Goal: Task Accomplishment & Management: Manage account settings

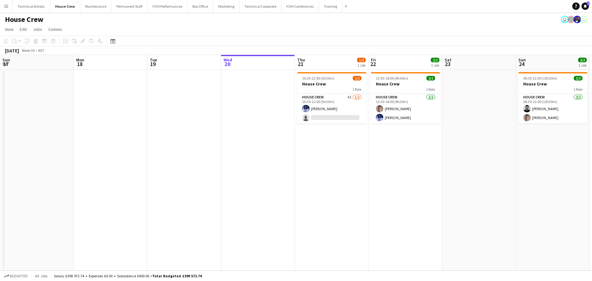
scroll to position [0, 147]
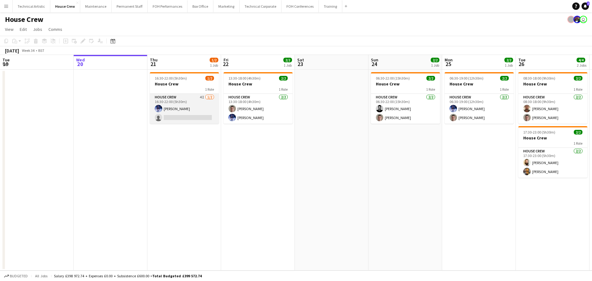
click at [204, 107] on app-card-role "House Crew 4I [DATE] 16:30-22:00 (5h30m) [PERSON_NAME] single-neutral-actions" at bounding box center [184, 109] width 69 height 30
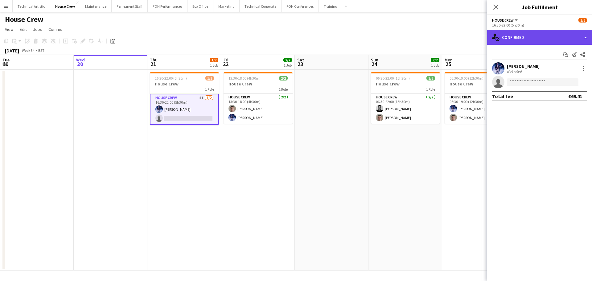
click at [511, 38] on div "single-neutral-actions-check-2 Confirmed" at bounding box center [539, 37] width 105 height 15
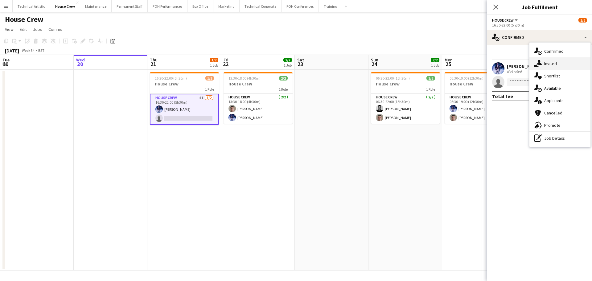
click at [539, 63] on icon at bounding box center [538, 62] width 5 height 5
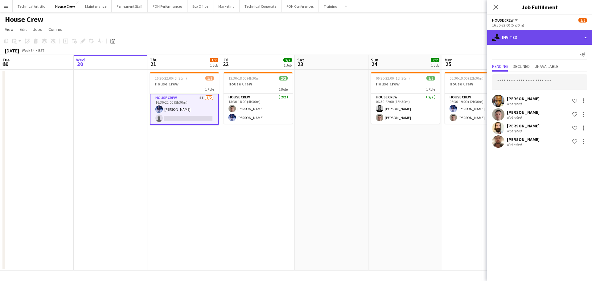
click at [531, 43] on div "single-neutral-actions-share-1 Invited" at bounding box center [539, 37] width 105 height 15
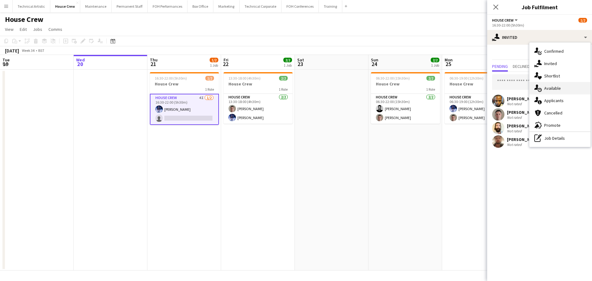
click at [552, 94] on div "single-neutral-actions-upload Available" at bounding box center [559, 88] width 61 height 12
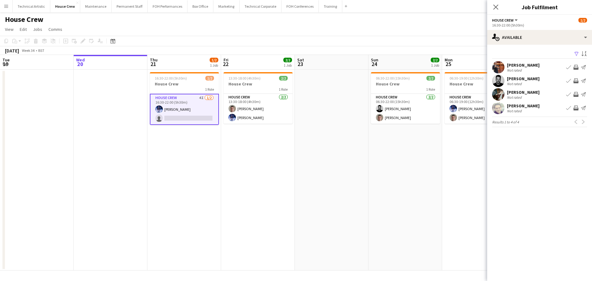
click at [578, 109] on app-icon "Invite crew" at bounding box center [575, 107] width 5 height 5
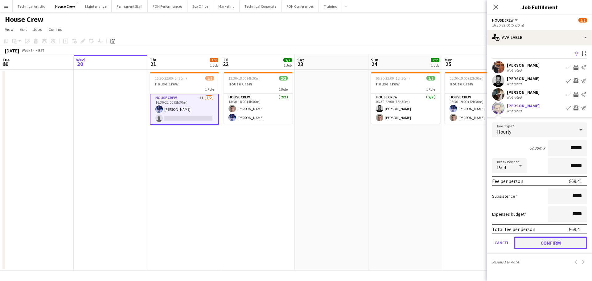
click at [564, 244] on button "Confirm" at bounding box center [550, 242] width 73 height 12
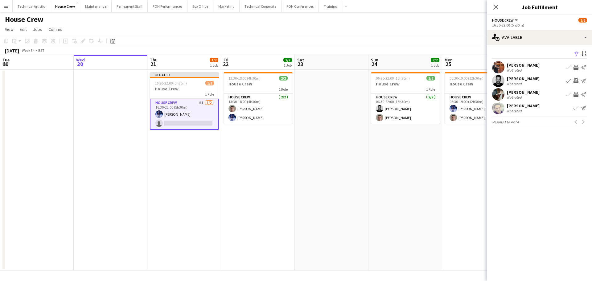
click at [378, 25] on app-page-menu "View Day view expanded Day view collapsed Month view Date picker Jump to [DATE]…" at bounding box center [296, 30] width 592 height 12
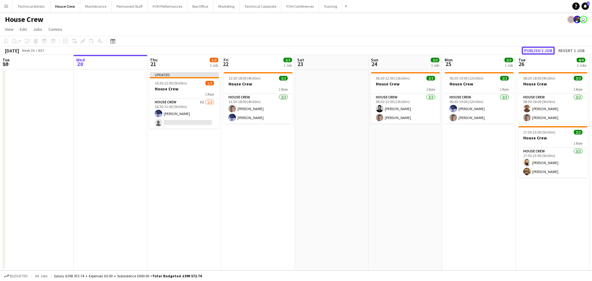
click at [550, 48] on button "Publish 1 job" at bounding box center [537, 51] width 33 height 8
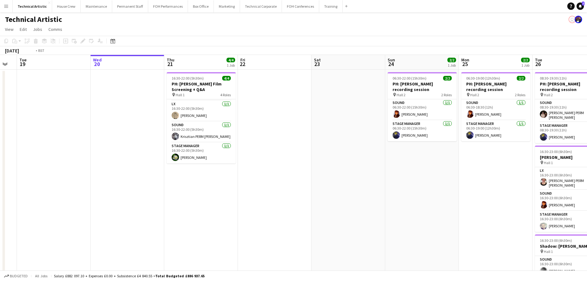
drag, startPoint x: 436, startPoint y: 189, endPoint x: 496, endPoint y: 160, distance: 67.7
click at [521, 160] on app-calendar-viewport "Sun 17 Mon 18 Tue 19 Wed 20 Thu 21 4/4 1 Job Fri 22 Sat 23 Sun 24 2/2 1 Job Mon…" at bounding box center [293, 174] width 587 height 238
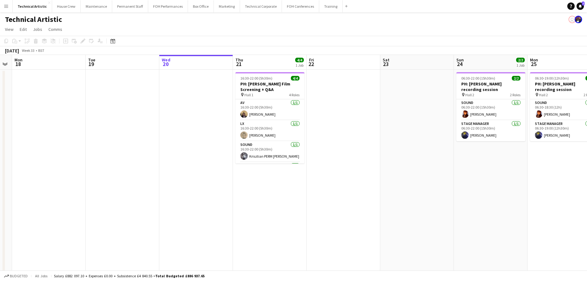
click at [0, 37] on app-toolbar "Copy Paste Paste Ctrl+V Paste with crew Ctrl+Shift+V Paste linked Job Delete Gr…" at bounding box center [293, 41] width 587 height 10
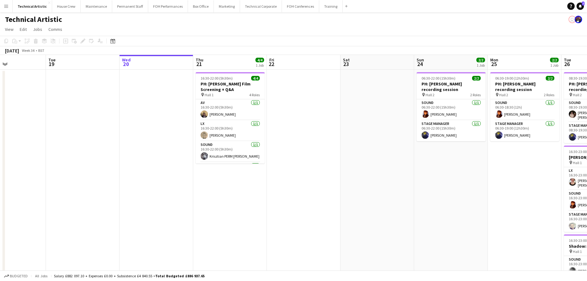
drag, startPoint x: 409, startPoint y: 147, endPoint x: 248, endPoint y: 128, distance: 162.6
click at [248, 128] on app-calendar-viewport "Sat 16 Sun 17 Mon 18 Tue 19 Wed 20 Thu 21 4/4 1 Job Fri 22 Sat 23 Sun 24 2/2 1 …" at bounding box center [293, 174] width 587 height 238
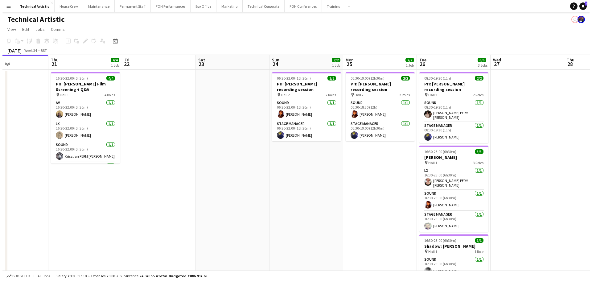
scroll to position [0, 175]
click at [257, 10] on button "Technical Corporate Close" at bounding box center [261, 6] width 42 height 12
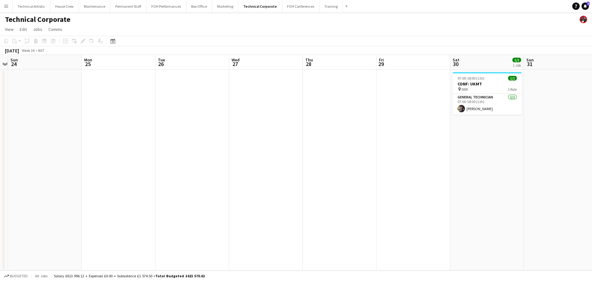
drag, startPoint x: 480, startPoint y: 150, endPoint x: 35, endPoint y: 145, distance: 444.6
click at [40, 146] on app-calendar-viewport "Thu 21 Fri 22 Sat 23 Sun 24 Mon 25 Tue 26 Wed 27 Thu 28 Fri 29 Sat 30 1/1 1 Job…" at bounding box center [296, 162] width 592 height 215
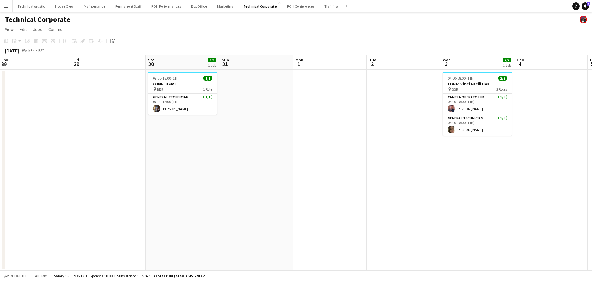
drag, startPoint x: 384, startPoint y: 173, endPoint x: 8, endPoint y: 130, distance: 378.3
click at [8, 130] on app-calendar-viewport "Mon 25 Tue 26 Wed 27 Thu 28 Fri 29 Sat 30 1/1 1 Job Sun 31 Mon 1 Tue 2 Wed 3 2/…" at bounding box center [296, 162] width 592 height 215
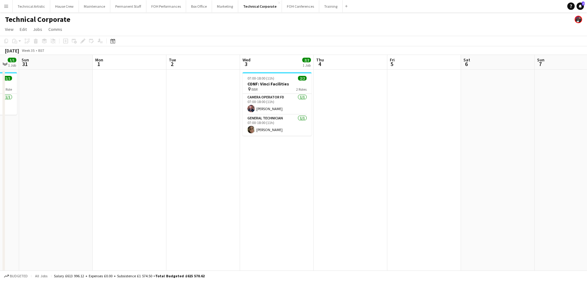
scroll to position [0, 205]
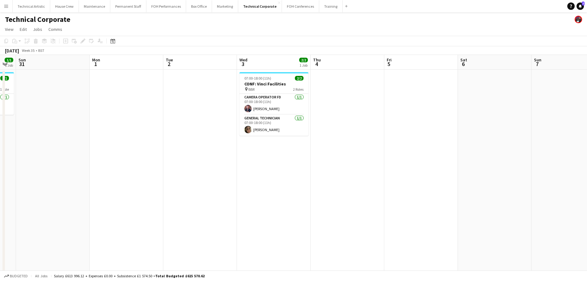
drag, startPoint x: 294, startPoint y: 157, endPoint x: 168, endPoint y: 151, distance: 125.9
click at [168, 151] on app-calendar-viewport "Thu 28 Fri 29 Sat 30 1/1 1 Job Sun 31 Mon 1 Tue 2 Wed 3 2/2 1 Job Thu 4 Fri 5 S…" at bounding box center [293, 210] width 587 height 310
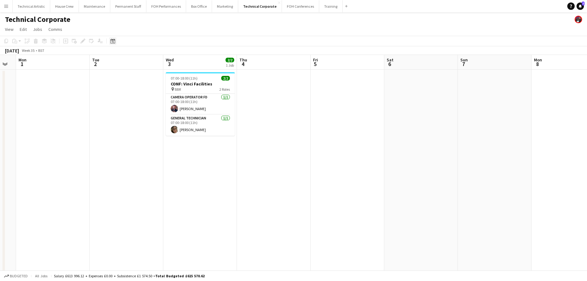
click at [116, 41] on div "Date picker" at bounding box center [112, 40] width 7 height 7
click at [148, 63] on span "Previous month" at bounding box center [150, 62] width 12 height 12
click at [131, 62] on span "Choose month and year" at bounding box center [120, 62] width 21 height 15
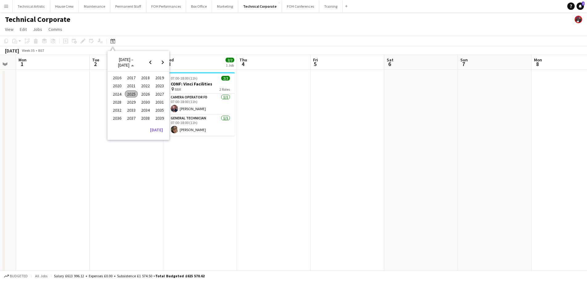
click at [117, 94] on span "2024" at bounding box center [117, 93] width 13 height 7
click at [147, 96] on span "JUL" at bounding box center [145, 93] width 13 height 7
click at [140, 119] on span "25" at bounding box center [138, 117] width 7 height 7
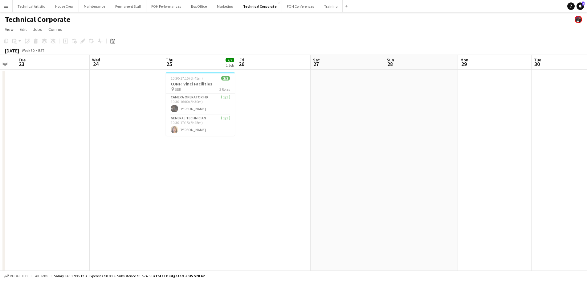
scroll to position [0, 212]
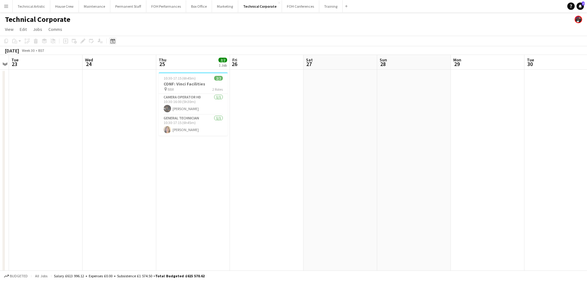
click at [114, 40] on icon at bounding box center [112, 41] width 5 height 5
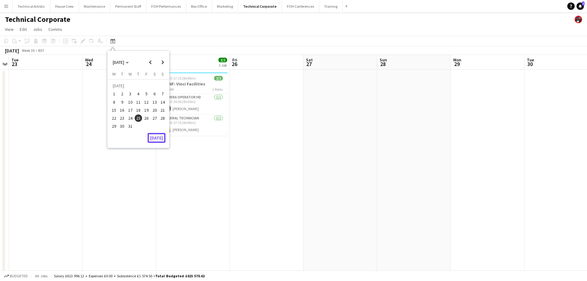
click at [154, 134] on button "[DATE]" at bounding box center [157, 138] width 18 height 10
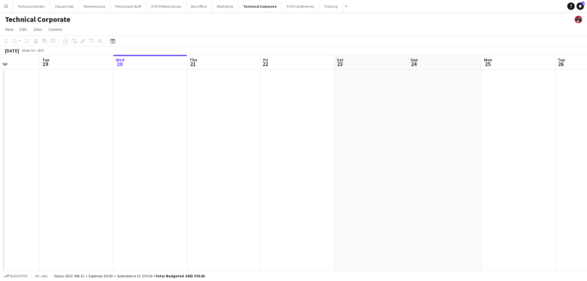
drag, startPoint x: 349, startPoint y: 146, endPoint x: 233, endPoint y: 130, distance: 117.6
click at [233, 130] on app-calendar-viewport "Sat 16 Sun 17 Mon 18 Tue 19 Wed 20 Thu 21 Fri 22 Sat 23 Sun 24 Mon 25 Tue 26 We…" at bounding box center [293, 210] width 587 height 310
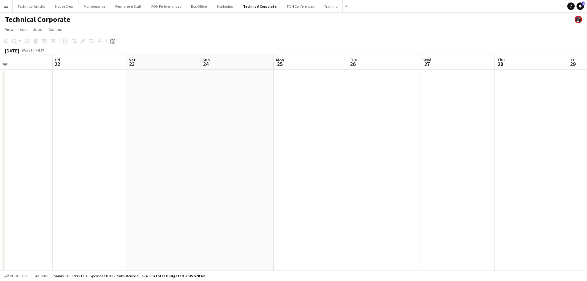
drag, startPoint x: 431, startPoint y: 158, endPoint x: 255, endPoint y: 128, distance: 178.5
click at [255, 128] on app-calendar-viewport "Mon 18 Tue 19 Wed 20 Thu 21 Fri 22 Sat 23 Sun 24 Mon 25 Tue 26 Wed 27 Thu 28 Fr…" at bounding box center [293, 210] width 587 height 310
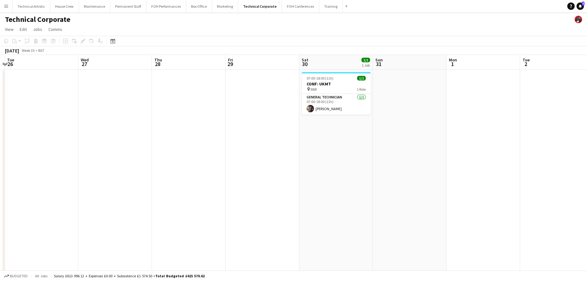
drag, startPoint x: 346, startPoint y: 126, endPoint x: 154, endPoint y: 118, distance: 192.4
click at [150, 121] on app-calendar-viewport "Sat 23 Sun 24 Mon 25 Tue 26 Wed 27 Thu 28 Fri 29 Sat 30 1/1 1 Job Sun 31 Mon 1 …" at bounding box center [293, 210] width 587 height 310
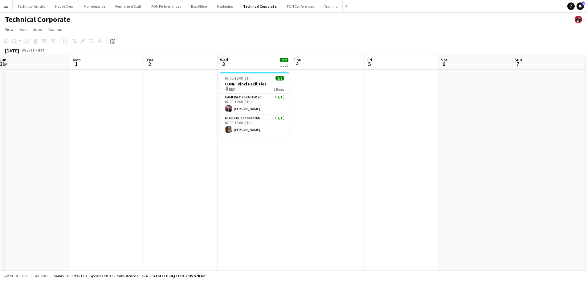
drag, startPoint x: 245, startPoint y: 154, endPoint x: 137, endPoint y: 117, distance: 113.6
click at [113, 133] on app-calendar-viewport "Thu 28 Fri 29 Sat 30 1/1 1 Job Sun 31 Mon 1 Tue 2 Wed 3 2/2 1 Job Thu 4 Fri 5 S…" at bounding box center [293, 210] width 587 height 310
click at [39, 8] on button "Technical Artistic Close" at bounding box center [32, 6] width 38 height 12
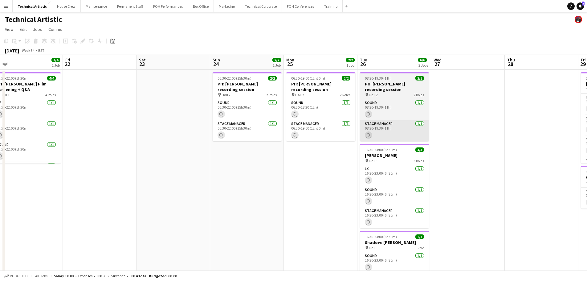
drag, startPoint x: 407, startPoint y: 135, endPoint x: 163, endPoint y: 137, distance: 244.3
click at [23, 120] on app-calendar-viewport "Mon 18 Tue 19 Wed 20 Thu 21 4/4 1 Job Fri 22 Sat 23 Sun 24 2/2 1 Job Mon 25 2/2…" at bounding box center [293, 174] width 587 height 238
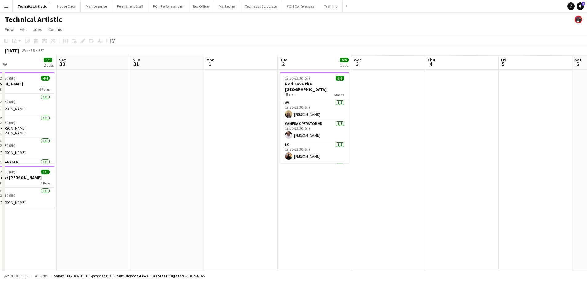
drag, startPoint x: 312, startPoint y: 147, endPoint x: 107, endPoint y: 115, distance: 207.7
click at [22, 108] on app-calendar-viewport "Tue 26 6/6 3 Jobs Wed 27 Thu 28 Fri 29 5/5 2 Jobs Sat 30 Sun 31 Mon 1 Tue 2 6/6…" at bounding box center [293, 174] width 587 height 238
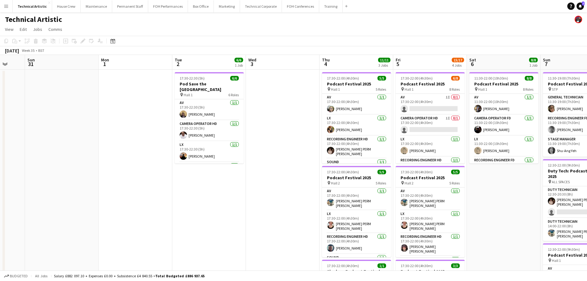
scroll to position [0, 186]
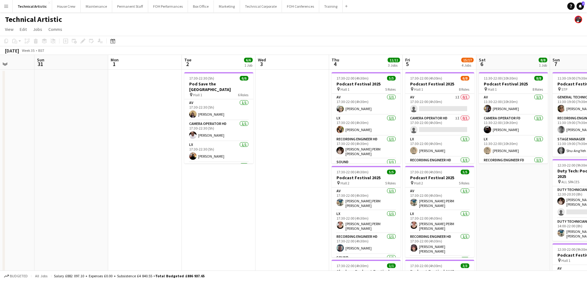
drag, startPoint x: 171, startPoint y: 115, endPoint x: 167, endPoint y: 116, distance: 4.5
click at [167, 116] on app-calendar-viewport "Thu 28 Fri 29 5/5 2 Jobs Sat 30 Sun 31 Mon 1 Tue 2 6/6 1 Job Wed 3 Thu 4 11/11 …" at bounding box center [293, 249] width 587 height 388
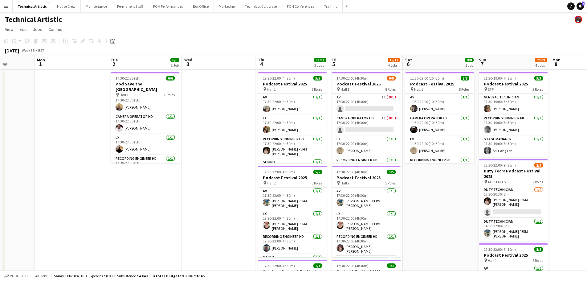
scroll to position [0, 0]
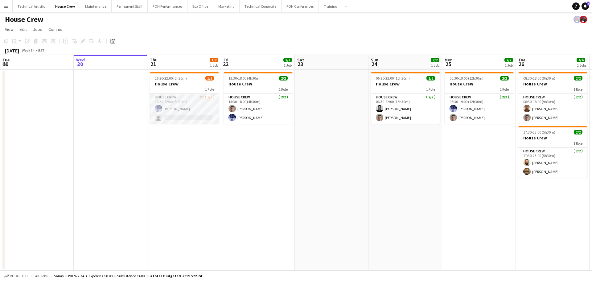
click at [200, 107] on app-card-role "House Crew 2I 1/2 16:30-22:00 (5h30m) Ed Dampier single-neutral-actions" at bounding box center [184, 109] width 69 height 30
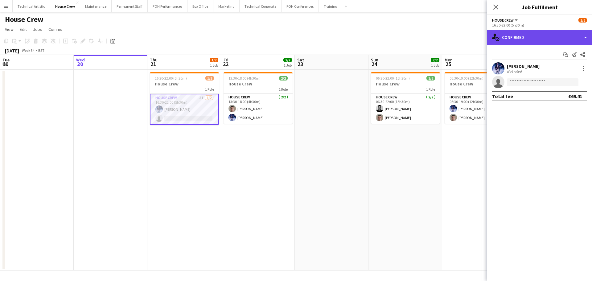
click at [505, 32] on div "single-neutral-actions-check-2 Confirmed" at bounding box center [539, 37] width 105 height 15
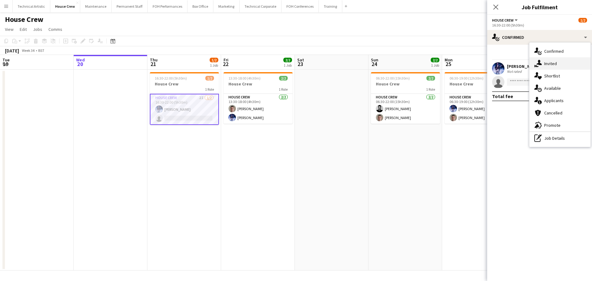
click at [542, 59] on div "single-neutral-actions-share-1 Invited" at bounding box center [559, 63] width 61 height 12
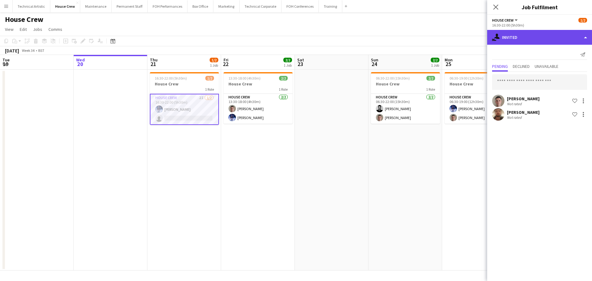
click at [535, 41] on div "single-neutral-actions-share-1 Invited" at bounding box center [539, 37] width 105 height 15
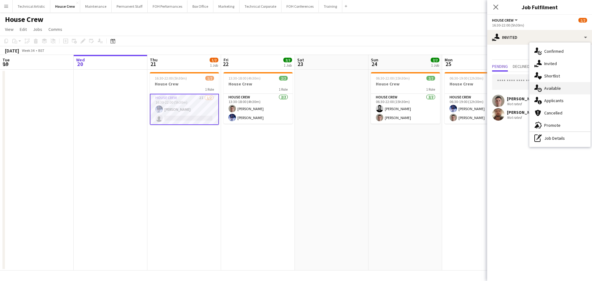
click at [550, 86] on div "single-neutral-actions-upload Available" at bounding box center [559, 88] width 61 height 12
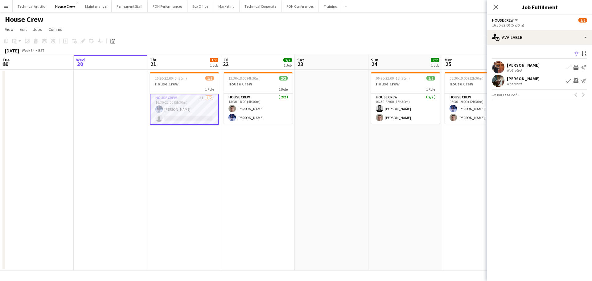
click at [178, 39] on app-toolbar "Copy Paste Paste Ctrl+V Paste with crew Ctrl+Shift+V Paste linked Job Delete Gr…" at bounding box center [296, 41] width 592 height 10
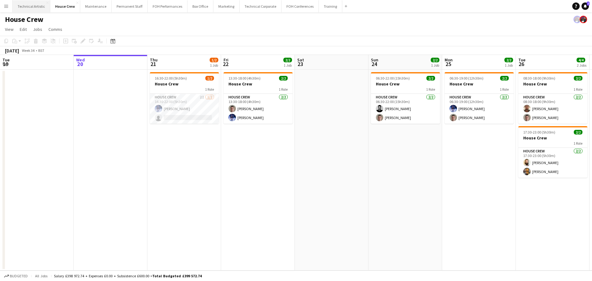
click at [29, 9] on button "Technical Artistic Close" at bounding box center [32, 6] width 38 height 12
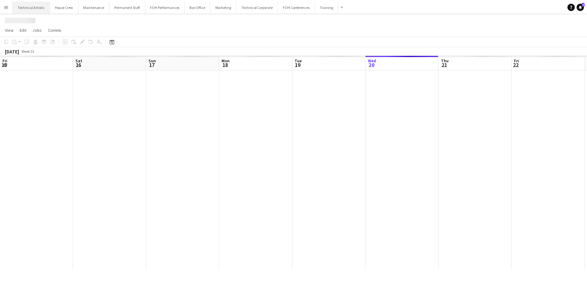
scroll to position [0, 147]
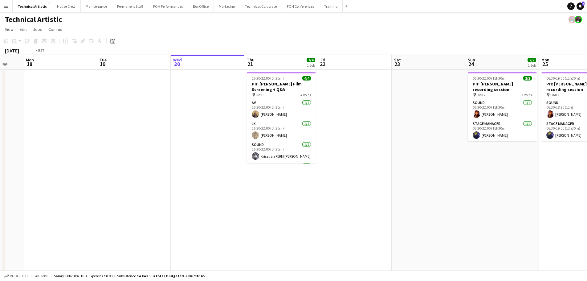
drag, startPoint x: 382, startPoint y: 115, endPoint x: 173, endPoint y: 113, distance: 209.2
click at [162, 114] on app-calendar-viewport "Fri 15 Sat 16 Sun 17 Mon 18 Tue 19 Wed 20 Thu 21 4/4 1 Job Fri 22 Sat 23 Sun 24…" at bounding box center [293, 174] width 587 height 238
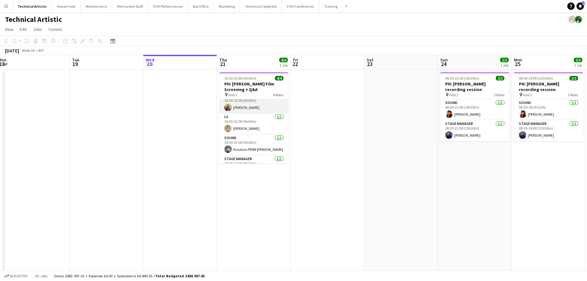
scroll to position [0, 0]
click at [256, 111] on app-card-role "AV 1/1 16:30-22:00 (5h30m) James Reyes-Gomez" at bounding box center [253, 109] width 69 height 21
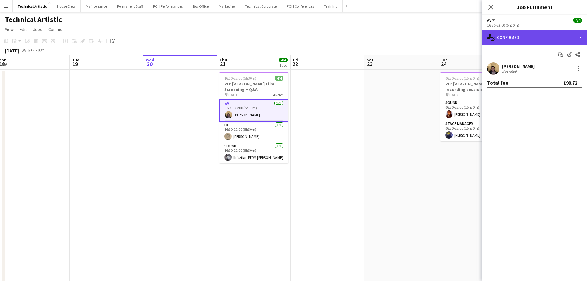
click at [541, 37] on div "single-neutral-actions-check-2 Confirmed" at bounding box center [534, 37] width 105 height 15
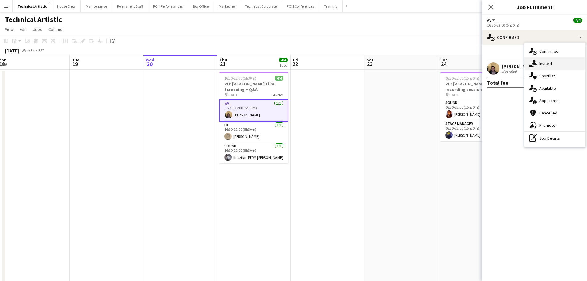
click at [557, 62] on div "single-neutral-actions-share-1 Invited" at bounding box center [554, 63] width 61 height 12
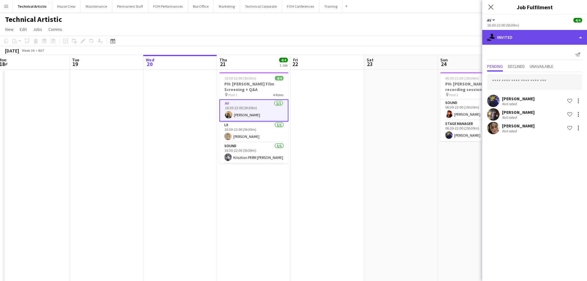
click at [547, 44] on div "single-neutral-actions-share-1 Invited" at bounding box center [534, 37] width 105 height 15
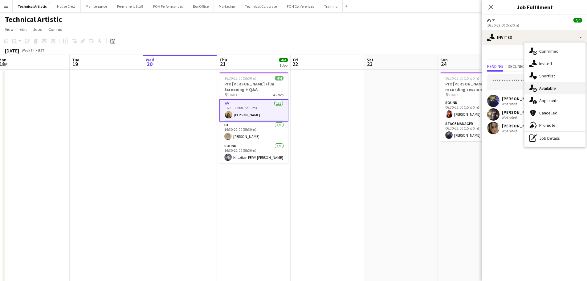
click at [552, 92] on div "single-neutral-actions-upload Available" at bounding box center [554, 88] width 61 height 12
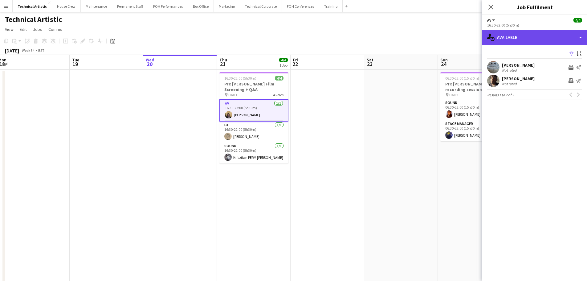
click at [510, 43] on div "single-neutral-actions-upload Available" at bounding box center [534, 37] width 105 height 15
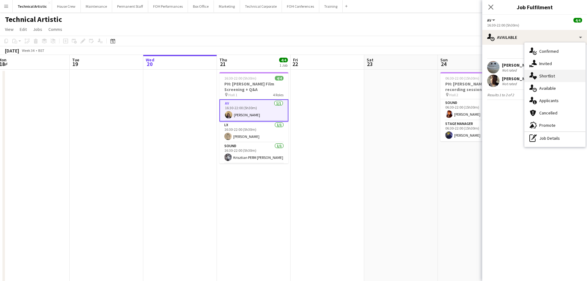
click at [529, 72] on div "single-neutral-actions-heart Shortlist" at bounding box center [554, 76] width 61 height 12
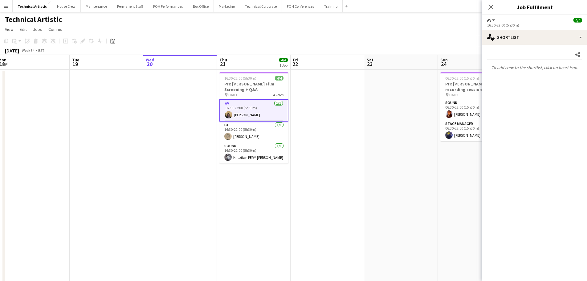
click at [530, 48] on div "Share To add crew to the shortlist, click on heart icon." at bounding box center [534, 61] width 105 height 33
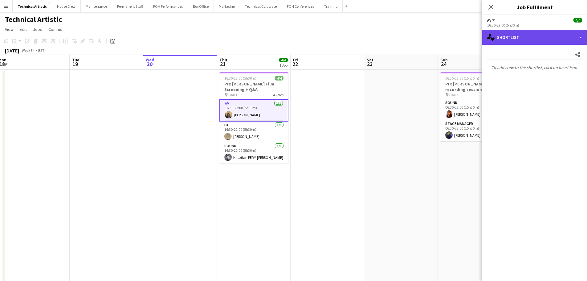
click at [537, 44] on div "single-neutral-actions-heart Shortlist" at bounding box center [534, 37] width 105 height 15
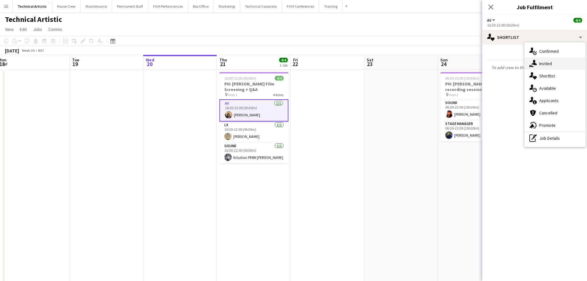
click at [542, 63] on div "single-neutral-actions-share-1 Invited" at bounding box center [554, 63] width 61 height 12
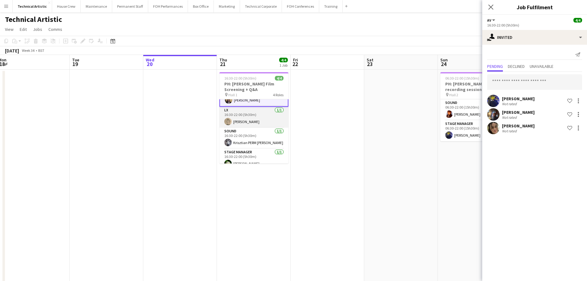
scroll to position [21, 0]
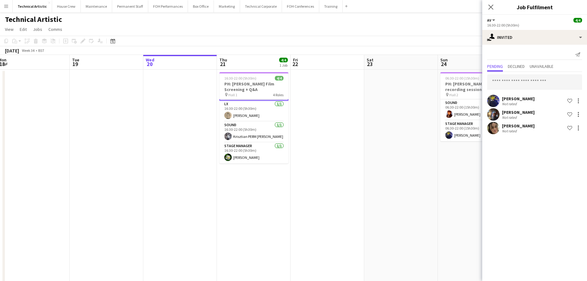
click at [376, 48] on div "August 2025 Week 34 • BST" at bounding box center [293, 50] width 587 height 9
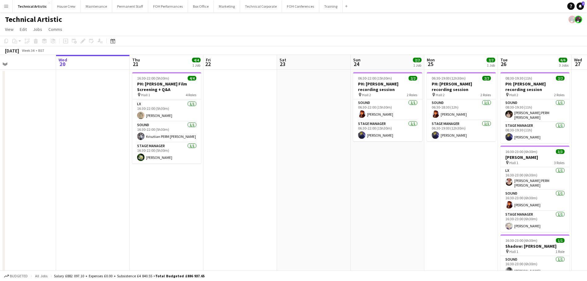
scroll to position [0, 234]
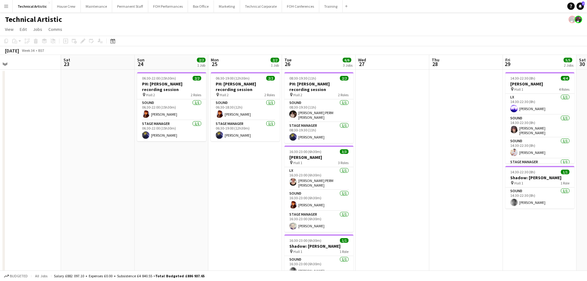
drag, startPoint x: 430, startPoint y: 164, endPoint x: 170, endPoint y: 164, distance: 259.4
click at [170, 164] on app-calendar-viewport "Tue 19 Wed 20 Thu 21 4/4 1 Job Fri 22 Sat 23 Sun 24 2/2 1 Job Mon 25 2/2 1 Job …" at bounding box center [293, 174] width 587 height 238
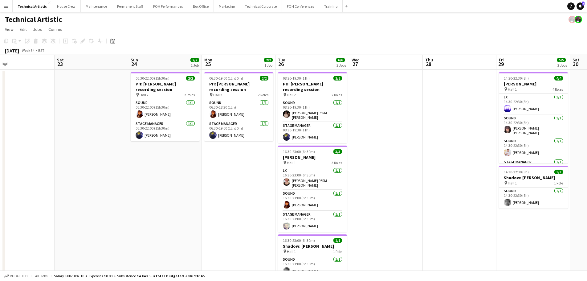
scroll to position [0, 178]
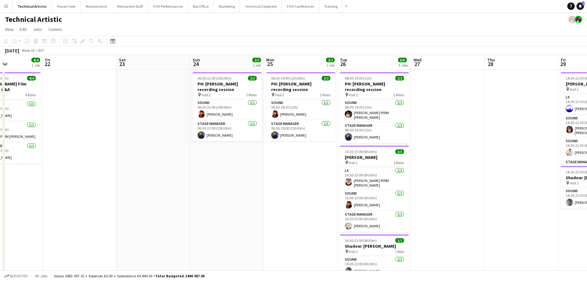
drag, startPoint x: 400, startPoint y: 179, endPoint x: 234, endPoint y: 178, distance: 165.4
click at [234, 178] on app-calendar-viewport "Tue 19 Wed 20 Thu 21 4/4 1 Job Fri 22 Sat 23 Sun 24 2/2 1 Job Mon 25 2/2 1 Job …" at bounding box center [293, 174] width 587 height 238
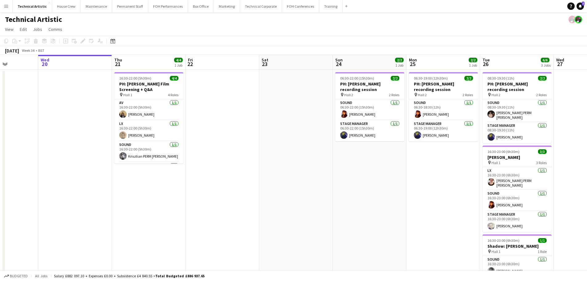
drag, startPoint x: 466, startPoint y: 131, endPoint x: 542, endPoint y: 125, distance: 76.9
click at [542, 125] on app-calendar-viewport "Sun 17 Mon 18 Tue 19 Wed 20 Thu 21 4/4 1 Job Fri 22 Sat 23 Sun 24 2/2 1 Job Mon…" at bounding box center [293, 174] width 587 height 238
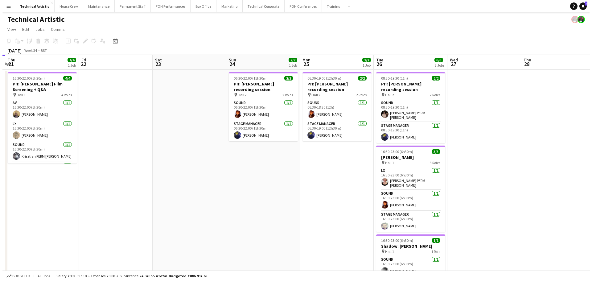
scroll to position [0, 218]
drag, startPoint x: 469, startPoint y: 135, endPoint x: 346, endPoint y: 130, distance: 123.4
click at [346, 130] on app-calendar-viewport "Mon 18 Tue 19 Wed 20 Thu 21 4/4 1 Job Fri 22 Sat 23 Sun 24 2/2 1 Job Mon 25 2/2…" at bounding box center [293, 174] width 587 height 238
click at [319, 7] on button "Training Close" at bounding box center [330, 6] width 23 height 12
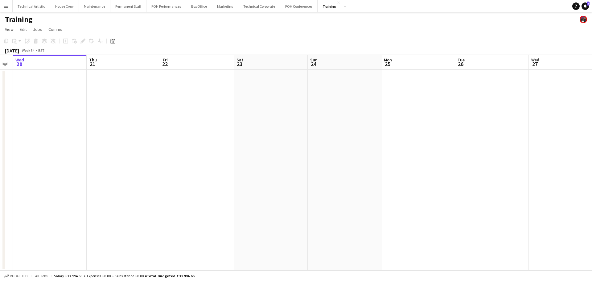
drag, startPoint x: 380, startPoint y: 126, endPoint x: 0, endPoint y: 112, distance: 380.7
click at [0, 112] on app-calendar-viewport "Sun 17 Mon 18 Tue 19 Wed 20 Thu 21 Fri 22 Sat 23 Sun 24 Mon 25 Tue 26 Wed 27 Th…" at bounding box center [296, 162] width 592 height 215
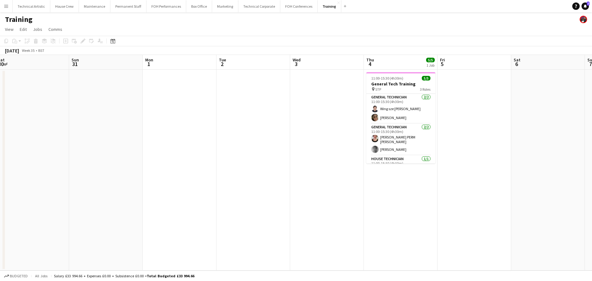
drag, startPoint x: 257, startPoint y: 115, endPoint x: 0, endPoint y: 83, distance: 258.9
click at [0, 83] on app-calendar-viewport "Wed 27 Thu 28 Fri 29 Sat 30 Sun 31 Mon 1 Tue 2 Wed 3 Thu 4 5/5 1 Job Fri 5 Sat …" at bounding box center [296, 162] width 592 height 215
